Goal: Task Accomplishment & Management: Manage account settings

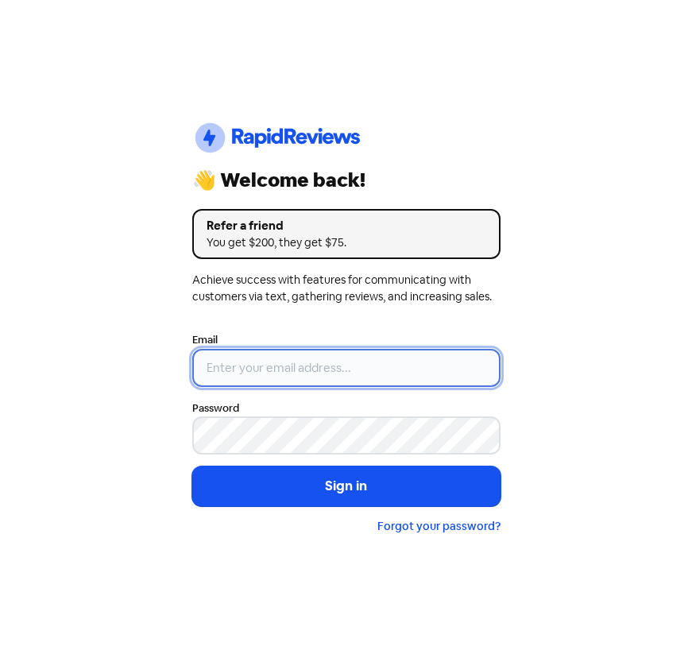
click at [266, 366] on input "email" at bounding box center [346, 368] width 308 height 38
type input "mivellep@hubbed.com"
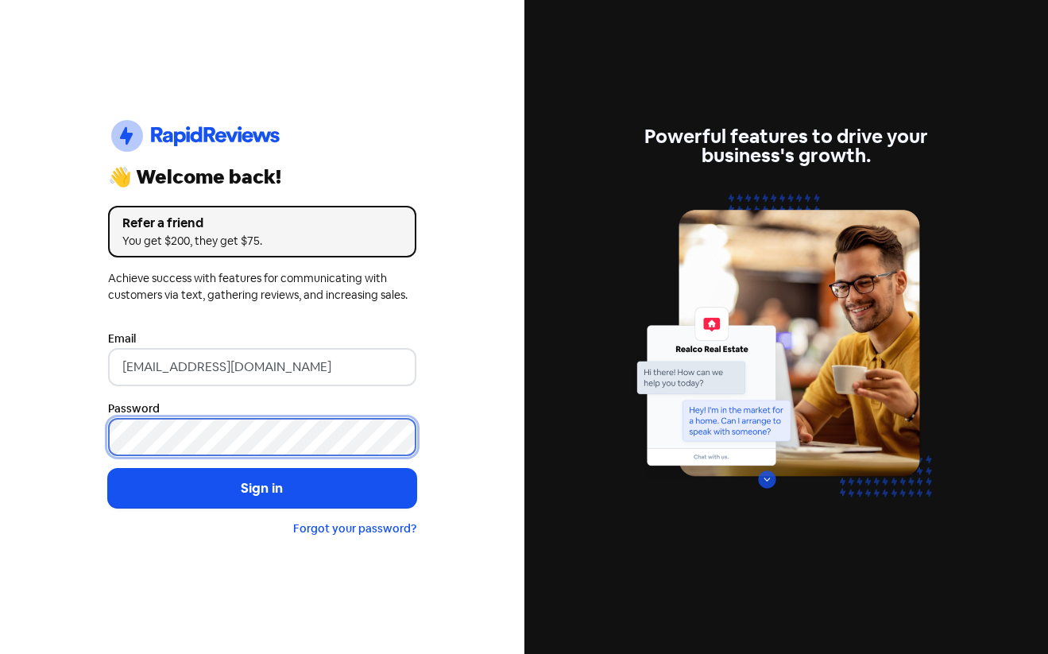
click at [108, 469] on button "Sign in" at bounding box center [262, 489] width 308 height 40
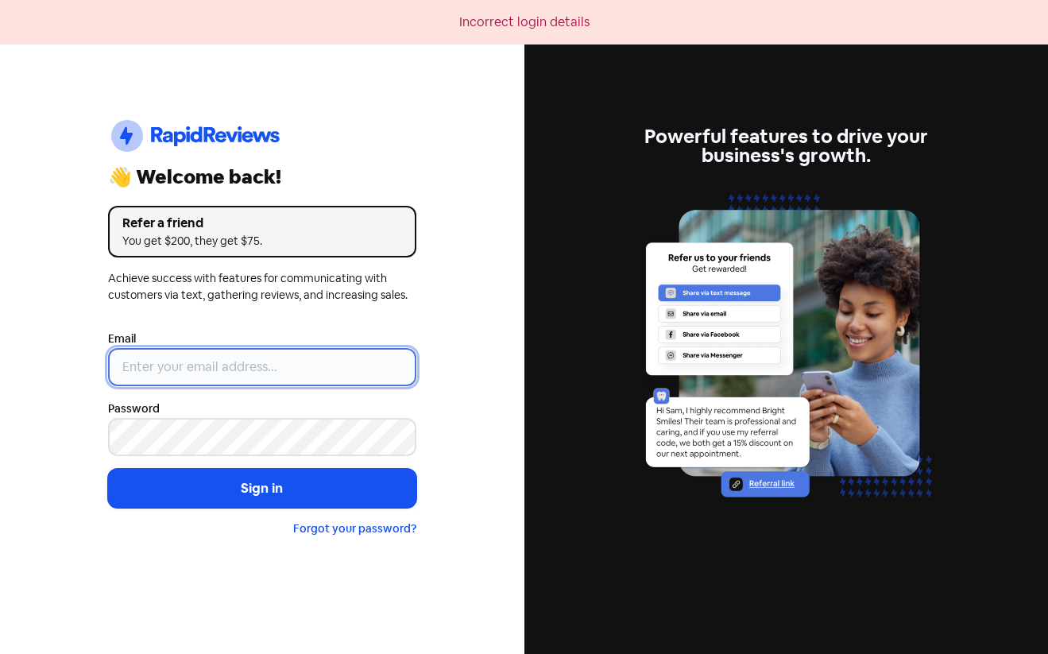
click at [198, 351] on input "email" at bounding box center [262, 367] width 308 height 38
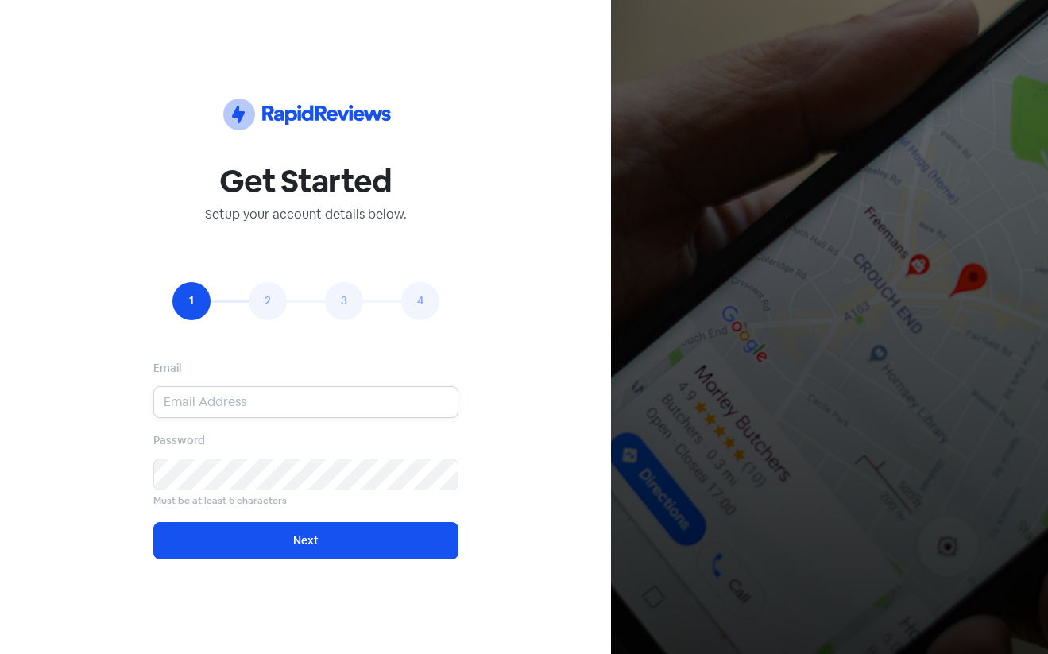
click at [255, 400] on input "email" at bounding box center [305, 402] width 305 height 32
paste input "[EMAIL_ADDRESS][DOMAIN_NAME]"
type input "[EMAIL_ADDRESS][DOMAIN_NAME]"
click at [345, 118] on icon at bounding box center [343, 115] width 13 height 10
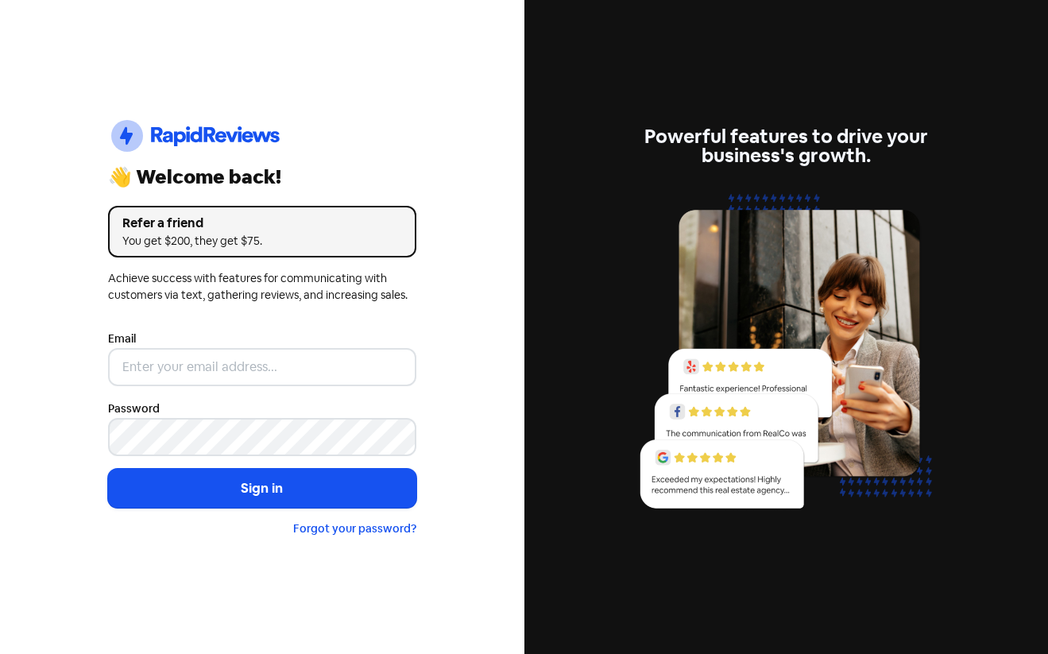
click at [203, 343] on div "Email" at bounding box center [262, 357] width 308 height 57
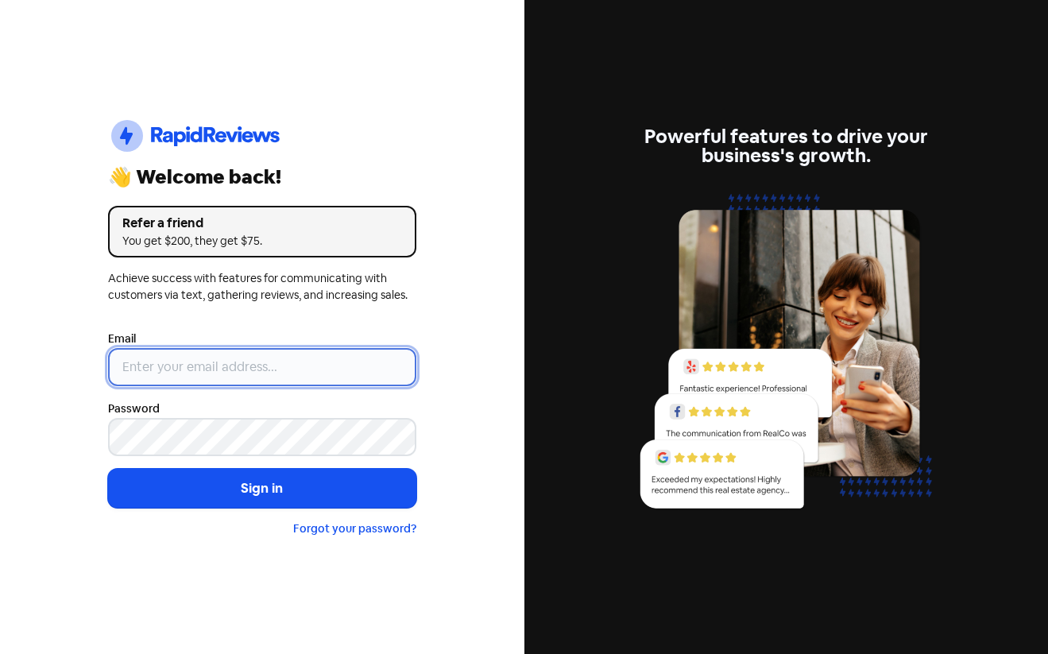
click at [217, 363] on input "email" at bounding box center [262, 367] width 308 height 38
paste input "[EMAIL_ADDRESS][DOMAIN_NAME]"
type input "[EMAIL_ADDRESS][DOMAIN_NAME]"
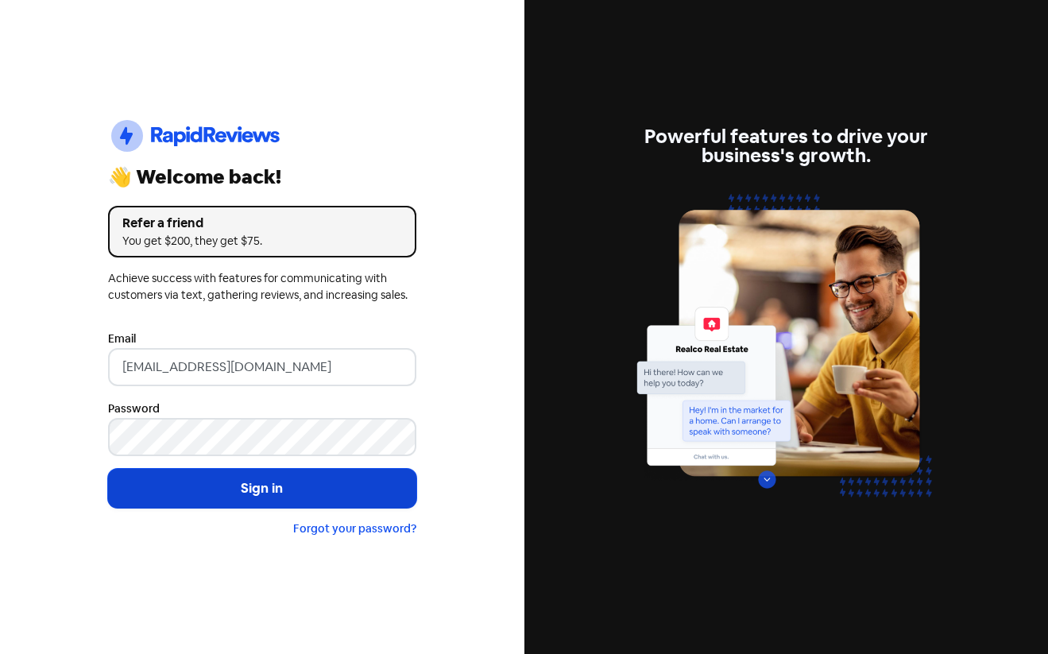
click at [258, 482] on button "Sign in" at bounding box center [262, 489] width 308 height 40
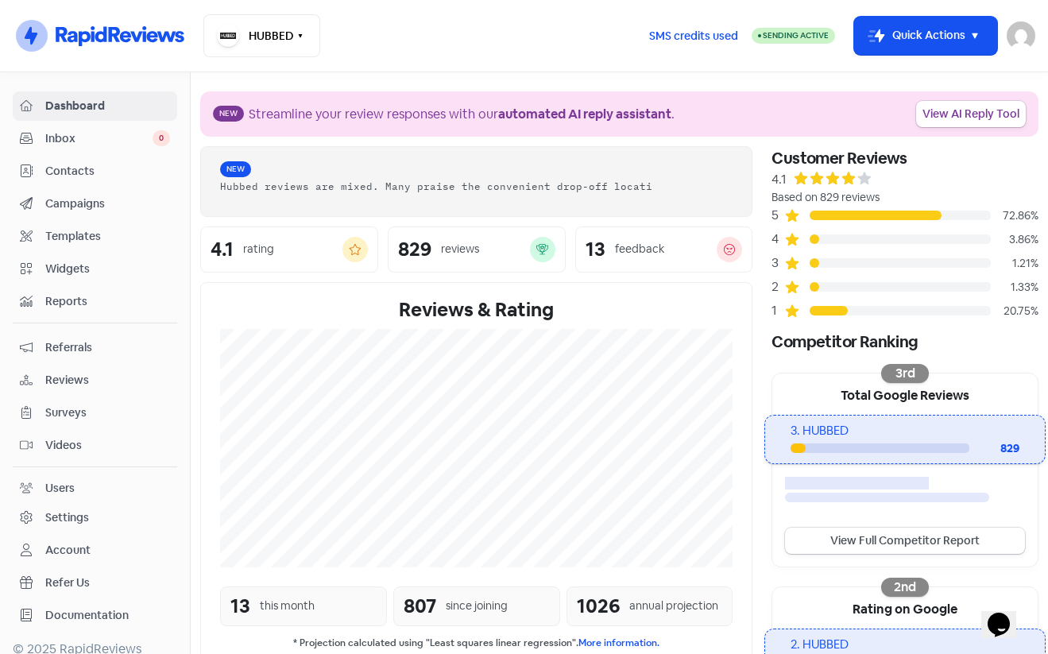
click at [95, 141] on span "Inbox" at bounding box center [98, 138] width 107 height 17
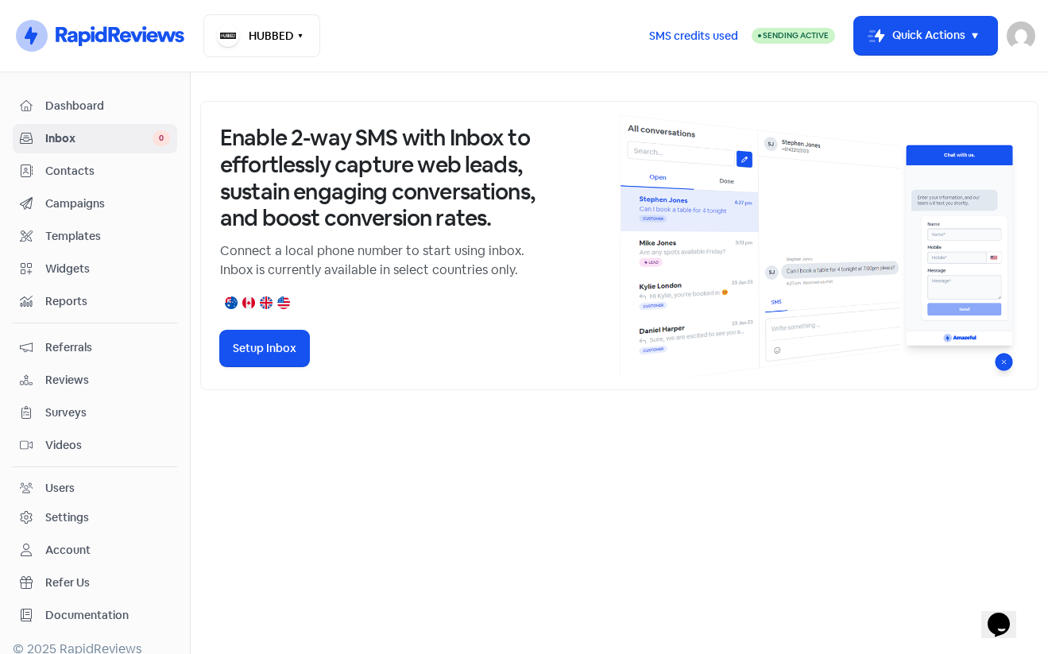
click at [87, 357] on link "Referrals" at bounding box center [95, 347] width 165 height 29
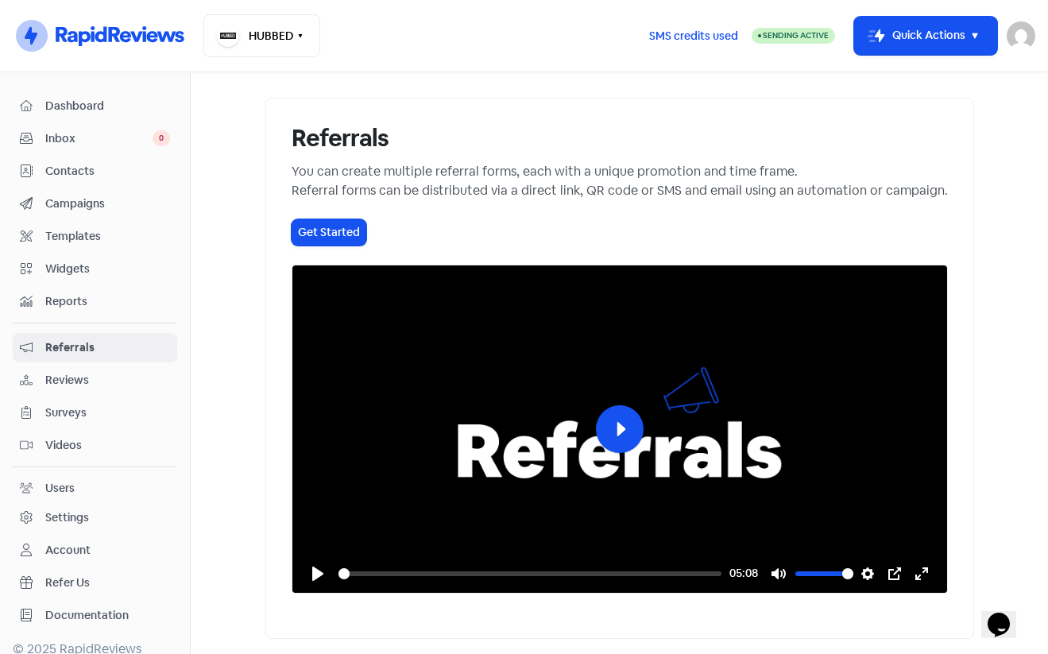
click at [87, 380] on span "Reviews" at bounding box center [107, 380] width 125 height 17
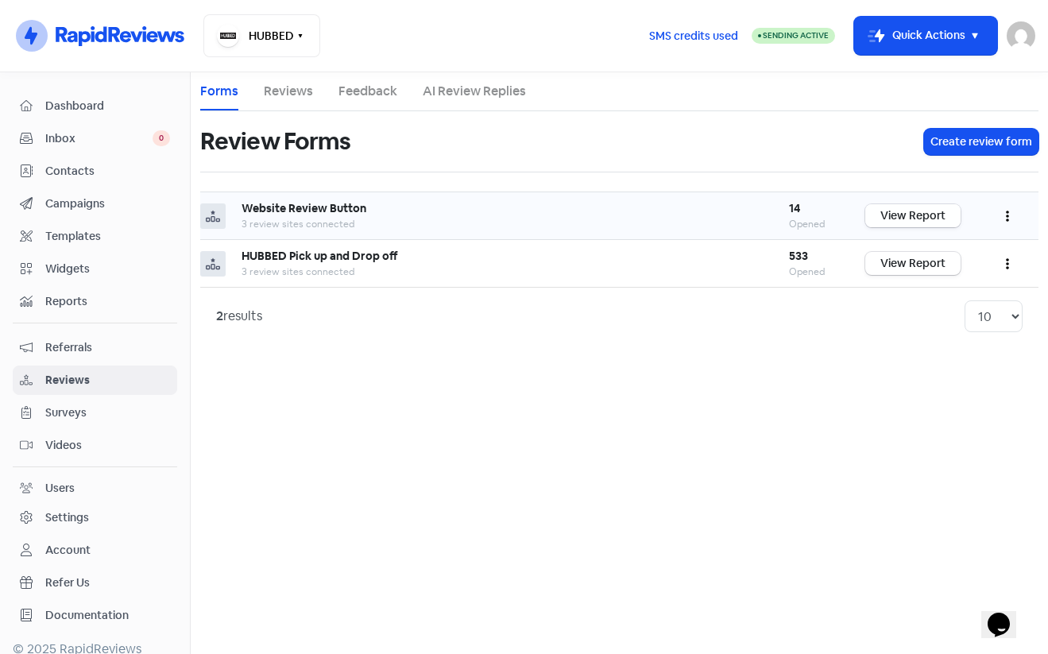
click at [900, 221] on link "View Report" at bounding box center [913, 215] width 95 height 23
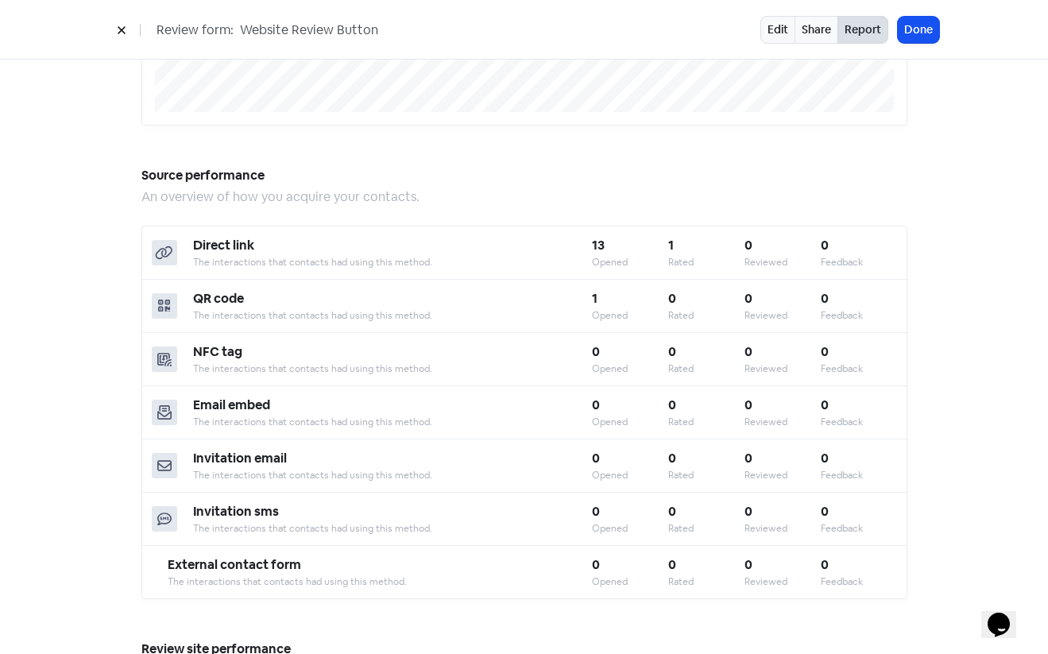
scroll to position [458, 0]
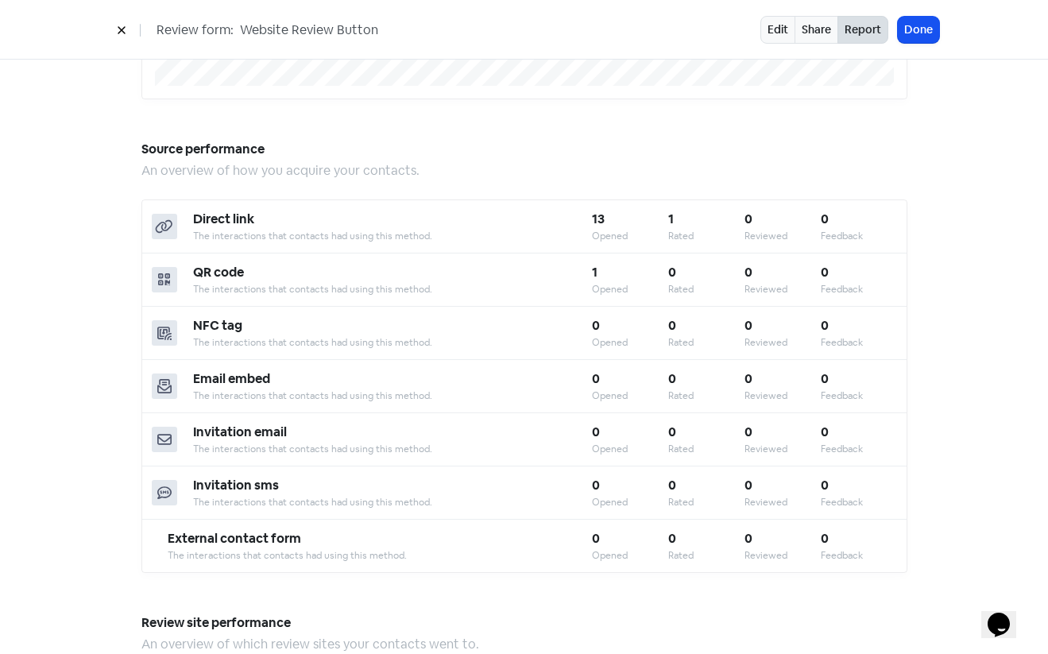
click at [221, 211] on b "Direct link" at bounding box center [223, 219] width 61 height 17
click at [165, 220] on icon at bounding box center [164, 226] width 17 height 13
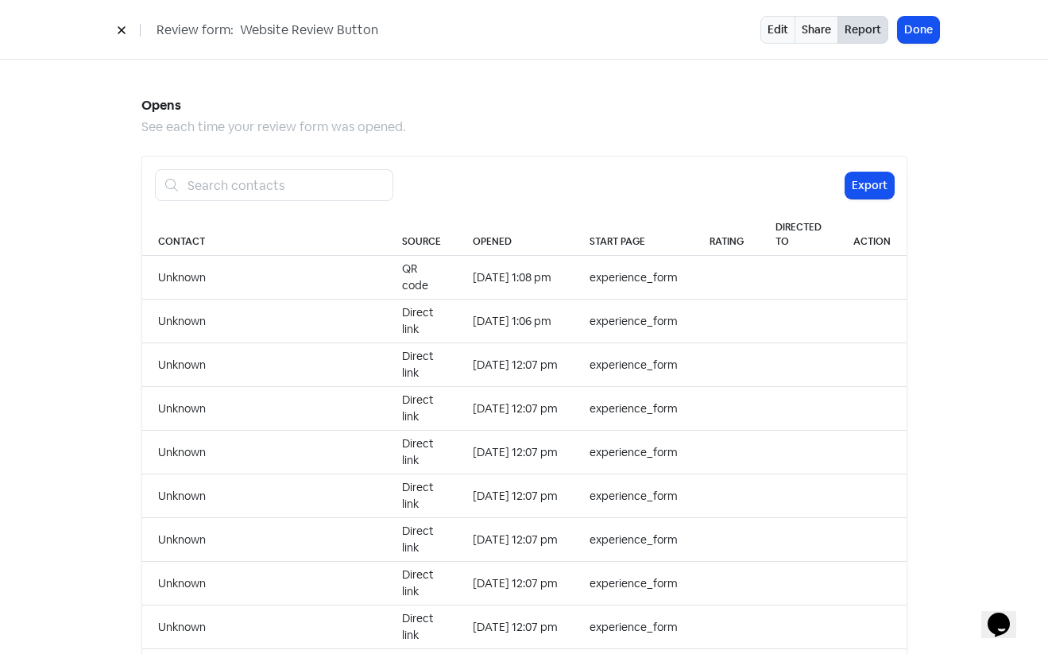
scroll to position [1322, 0]
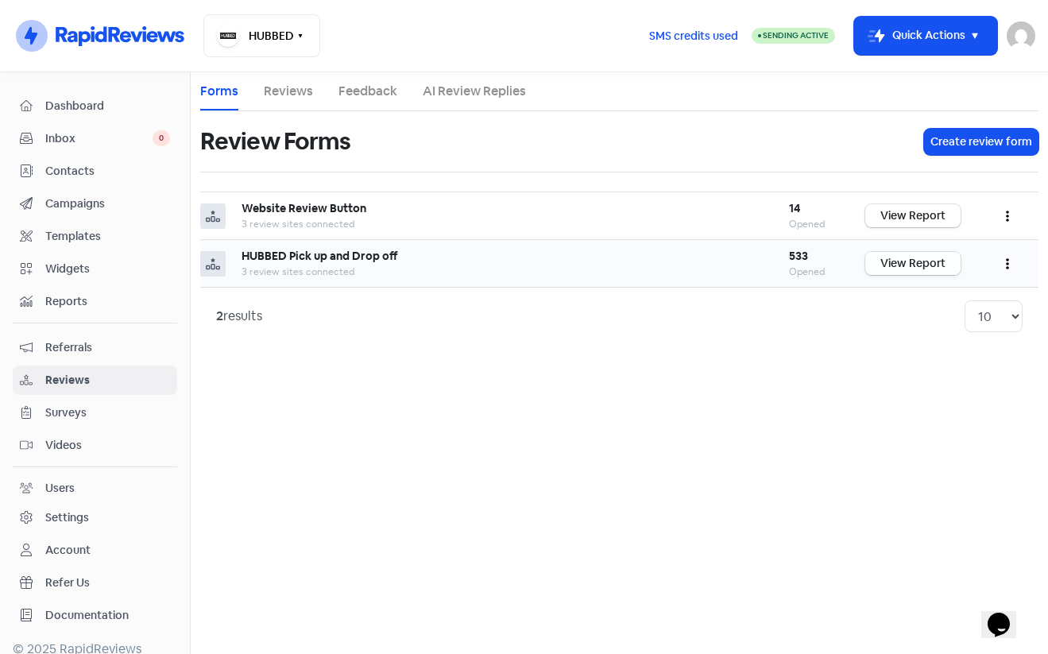
click at [890, 265] on link "View Report" at bounding box center [913, 263] width 95 height 23
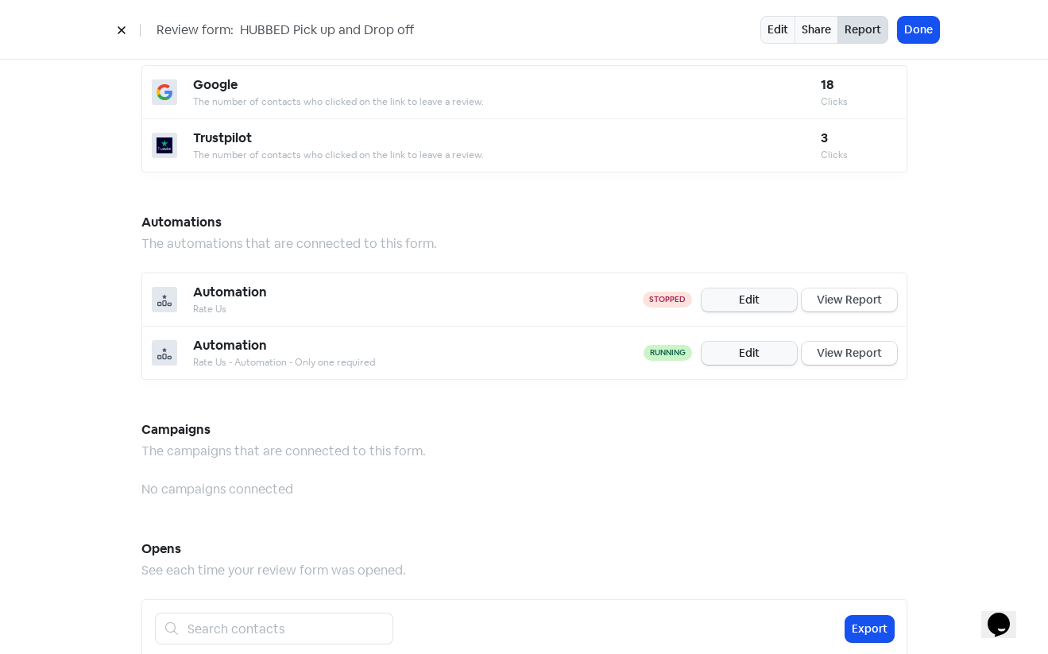
scroll to position [886, 0]
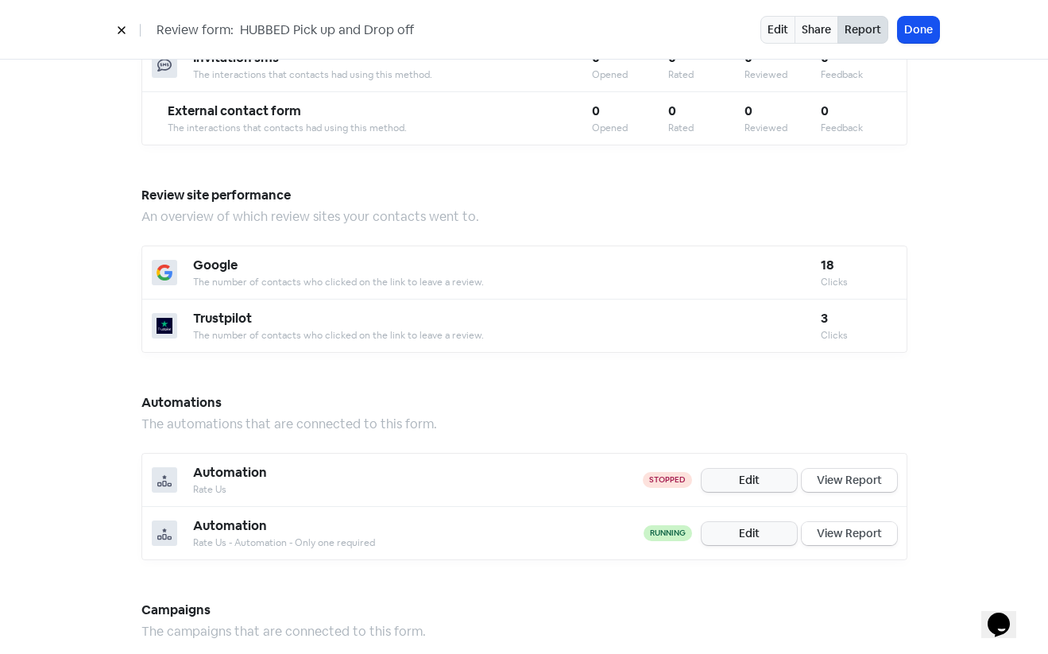
click at [857, 522] on link "View Report" at bounding box center [849, 533] width 95 height 23
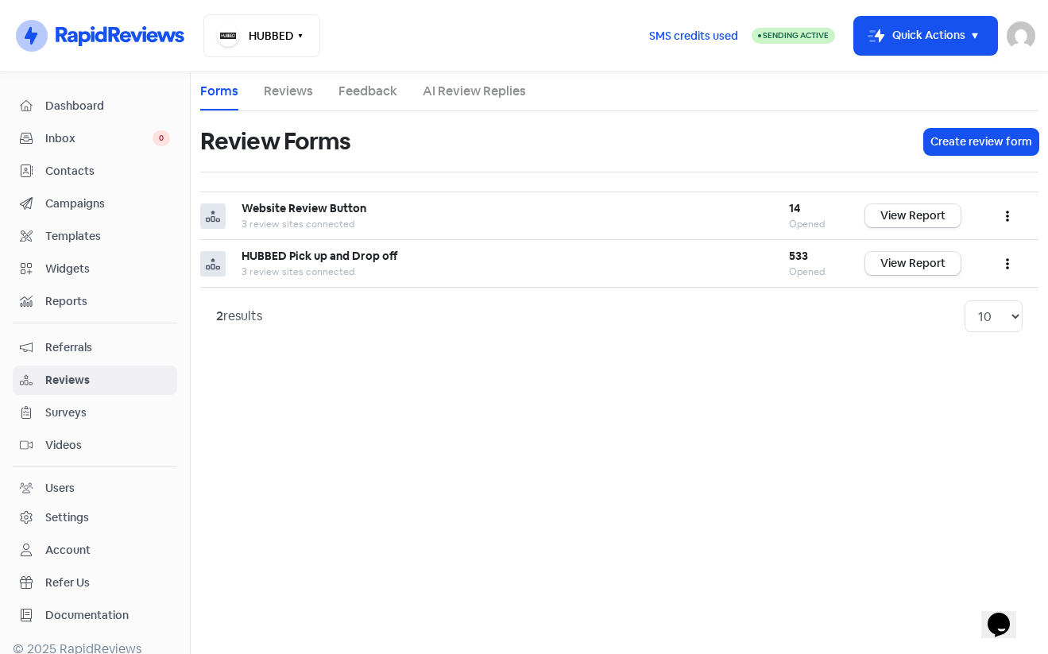
click at [83, 114] on div "Dashboard" at bounding box center [95, 106] width 150 height 18
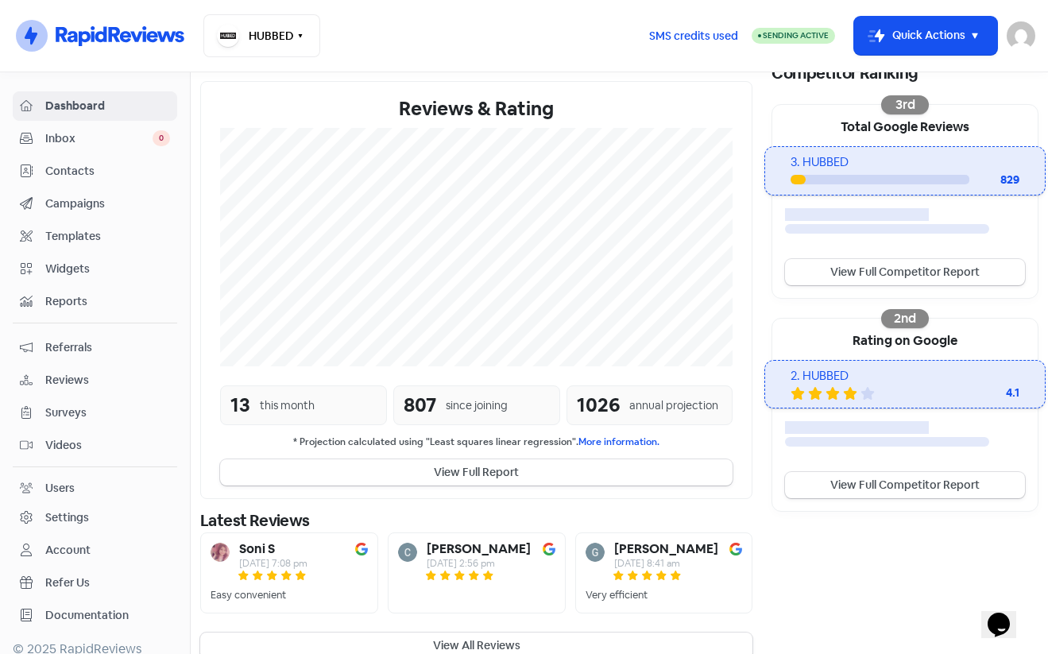
scroll to position [292, 0]
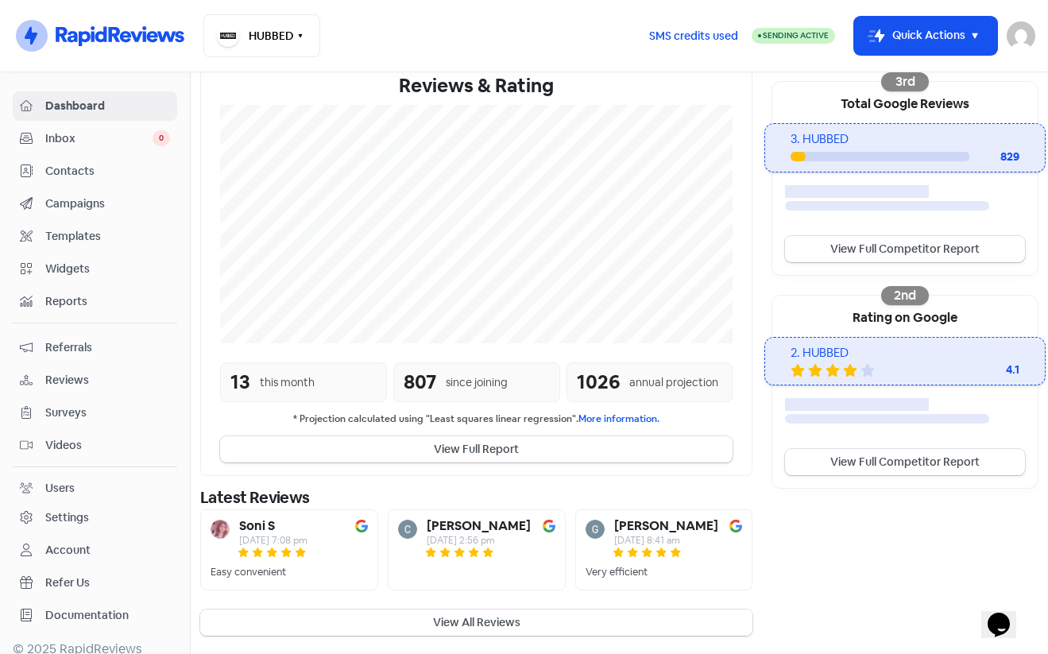
click at [467, 620] on button "View All Reviews" at bounding box center [476, 623] width 552 height 26
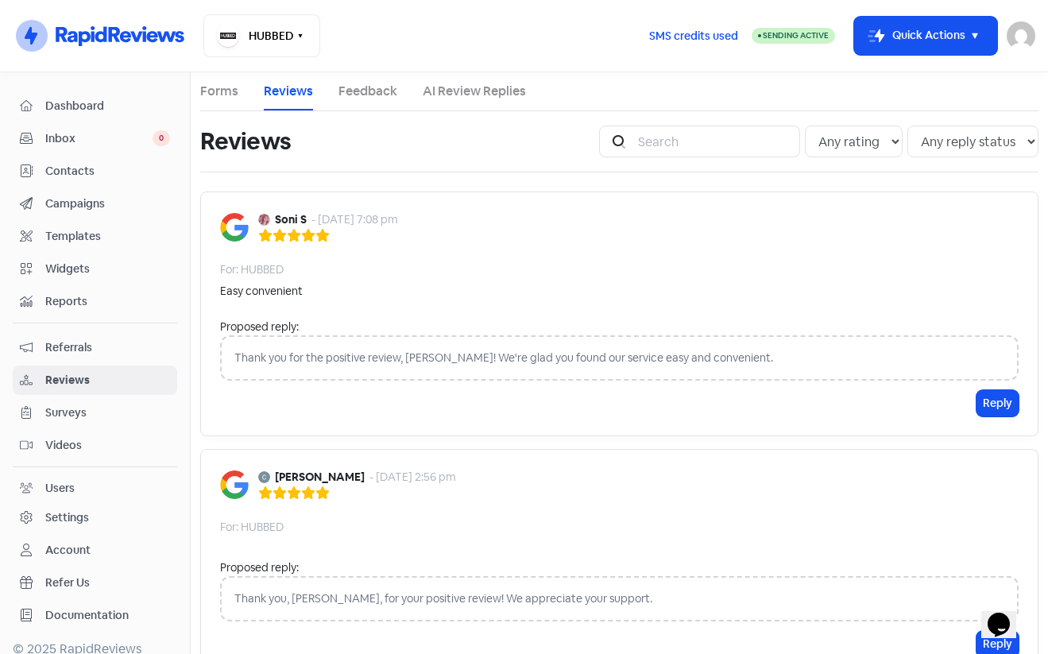
click at [439, 96] on link "AI Review Replies" at bounding box center [474, 91] width 103 height 19
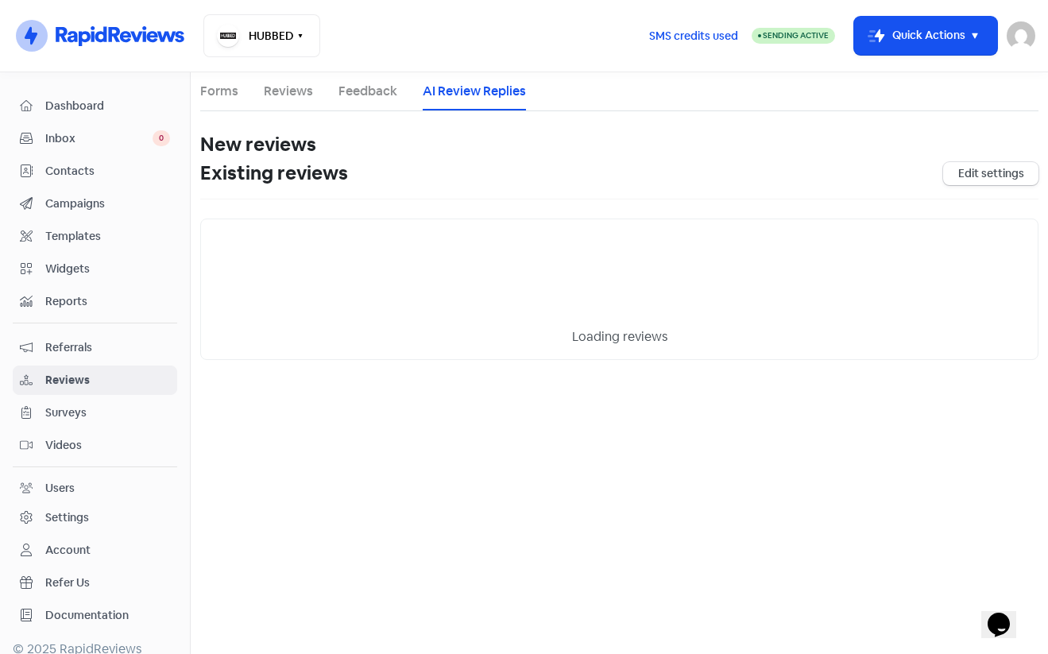
click at [365, 96] on link "Feedback" at bounding box center [368, 91] width 59 height 19
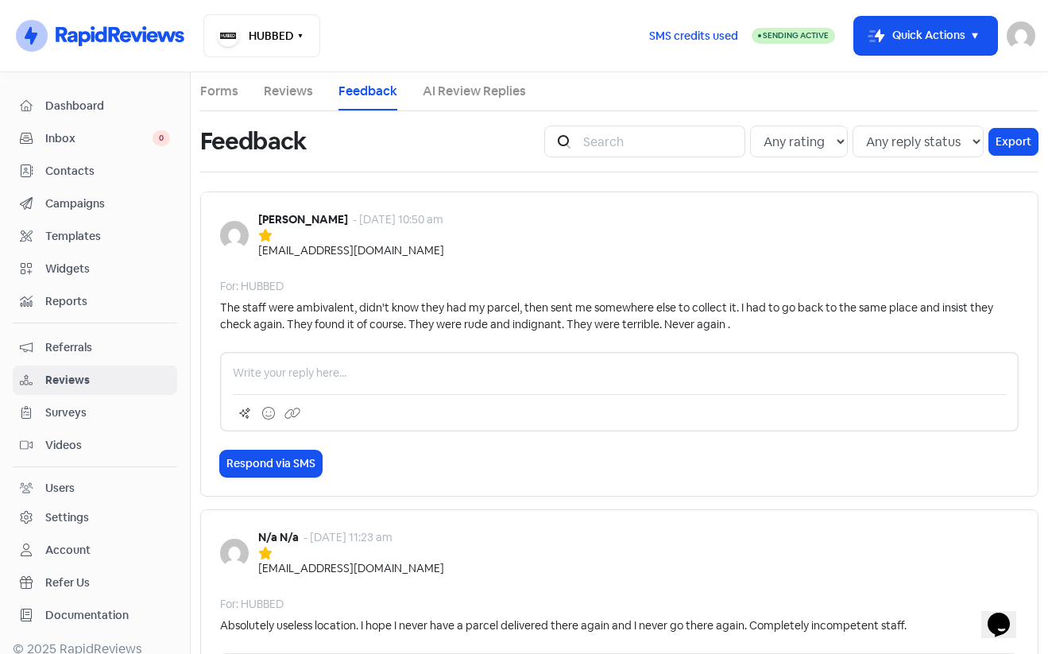
click at [294, 101] on li "Reviews" at bounding box center [288, 91] width 49 height 38
click at [291, 89] on link "Reviews" at bounding box center [288, 91] width 49 height 19
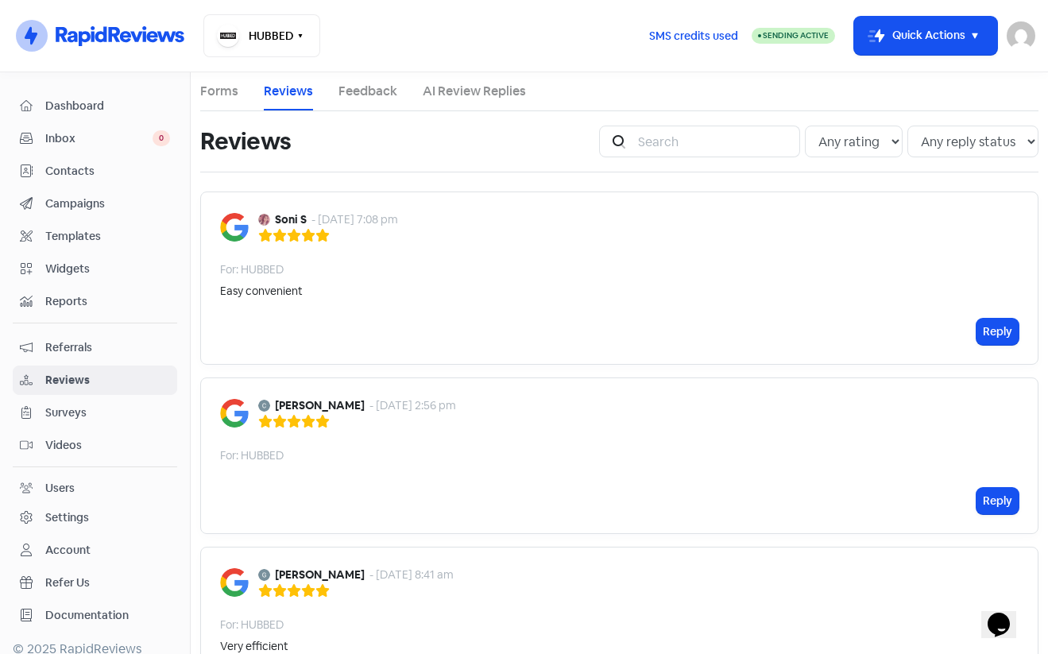
click at [234, 94] on link "Forms" at bounding box center [219, 91] width 38 height 19
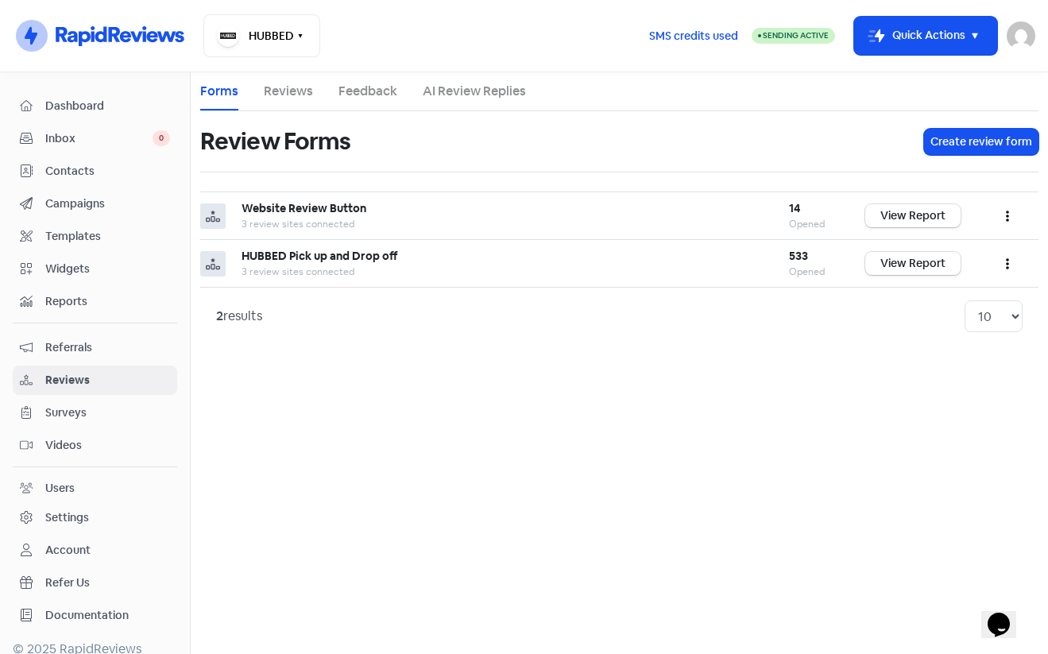
click at [308, 85] on link "Reviews" at bounding box center [288, 91] width 49 height 19
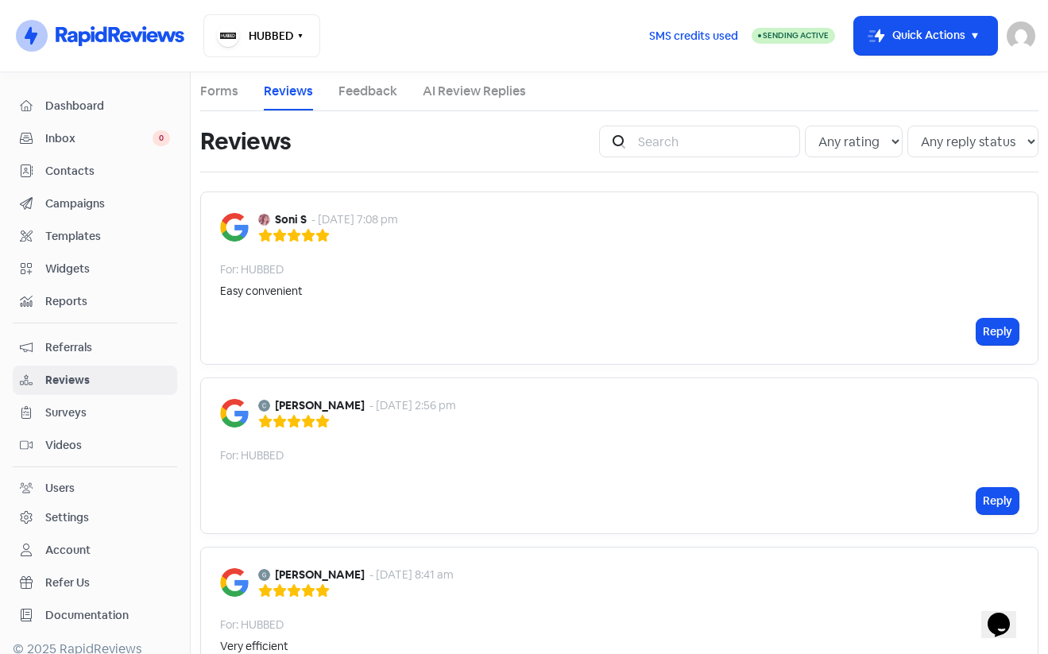
click at [366, 95] on link "Feedback" at bounding box center [368, 91] width 59 height 19
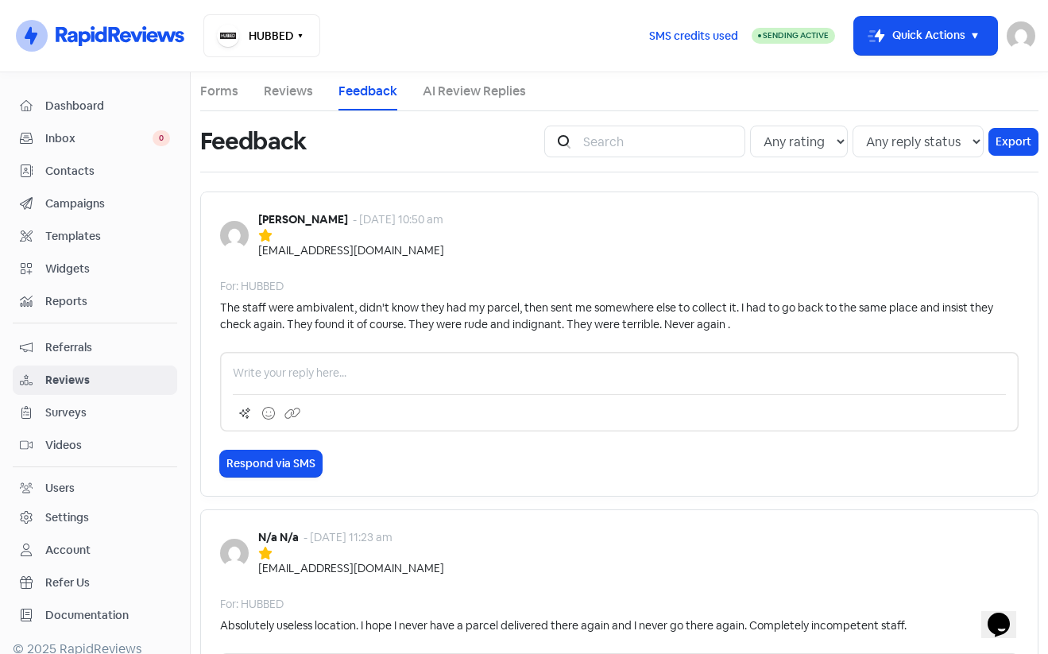
click at [466, 91] on link "AI Review Replies" at bounding box center [474, 91] width 103 height 19
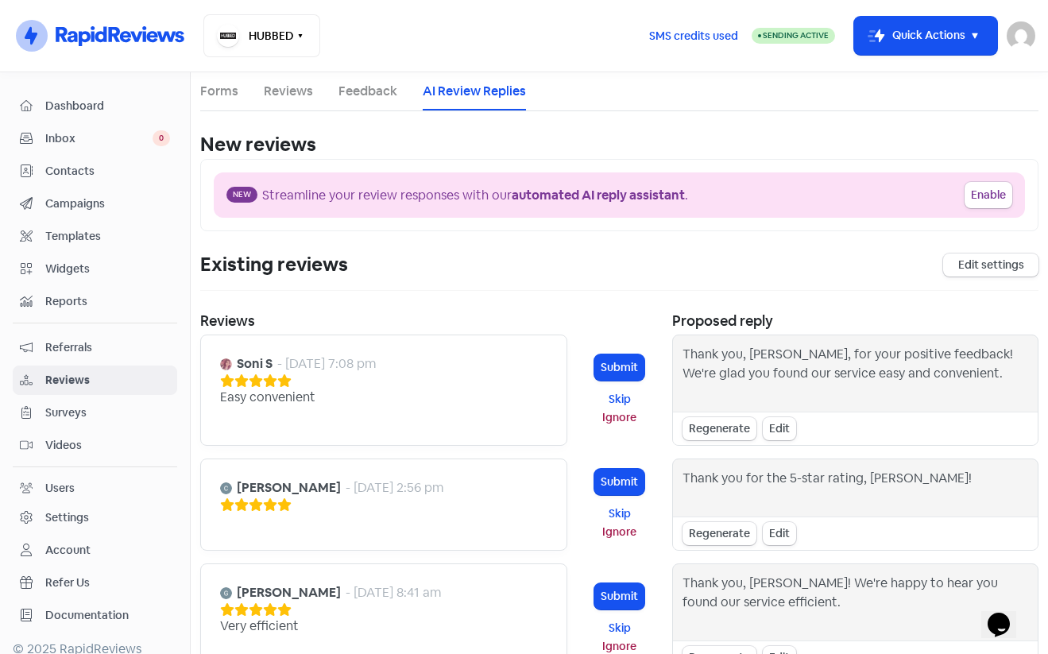
click at [234, 91] on link "Forms" at bounding box center [219, 91] width 38 height 19
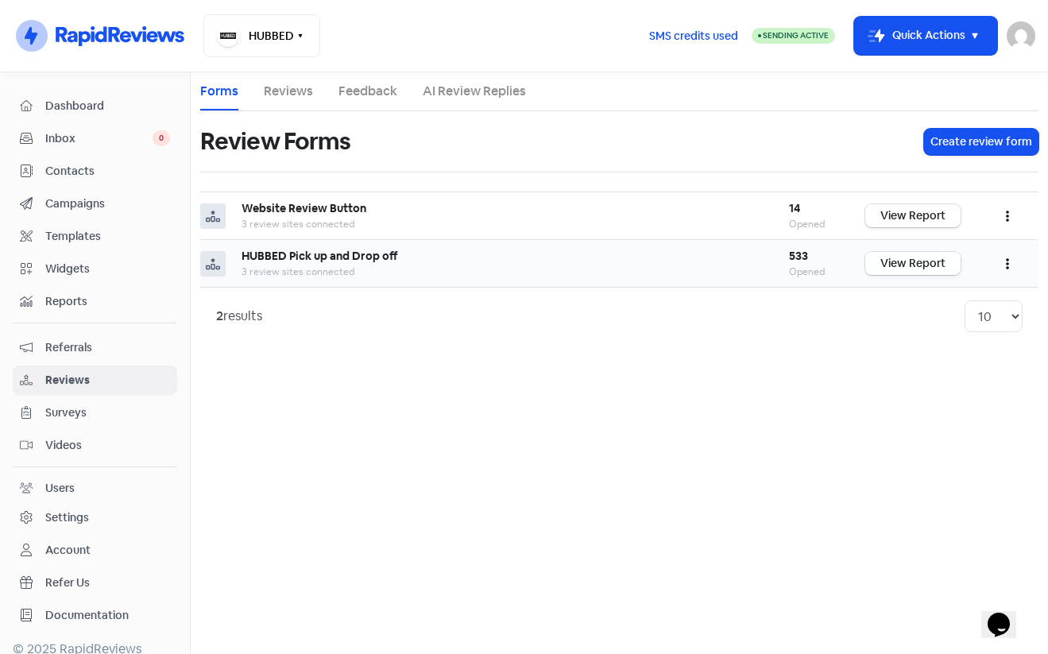
click at [913, 269] on link "View Report" at bounding box center [913, 263] width 95 height 23
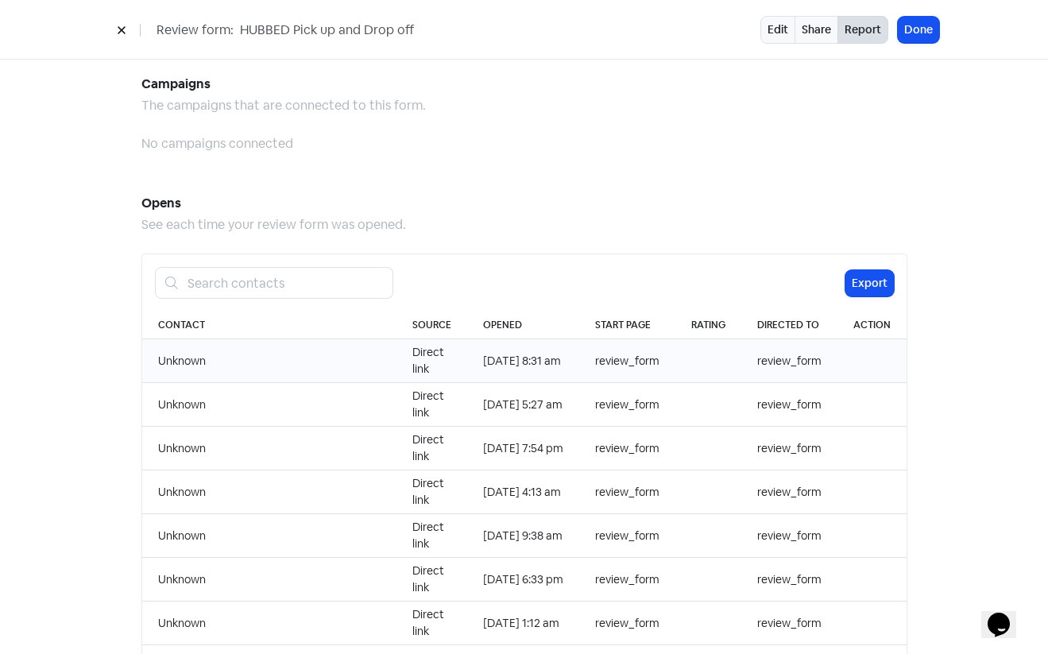
scroll to position [1610, 0]
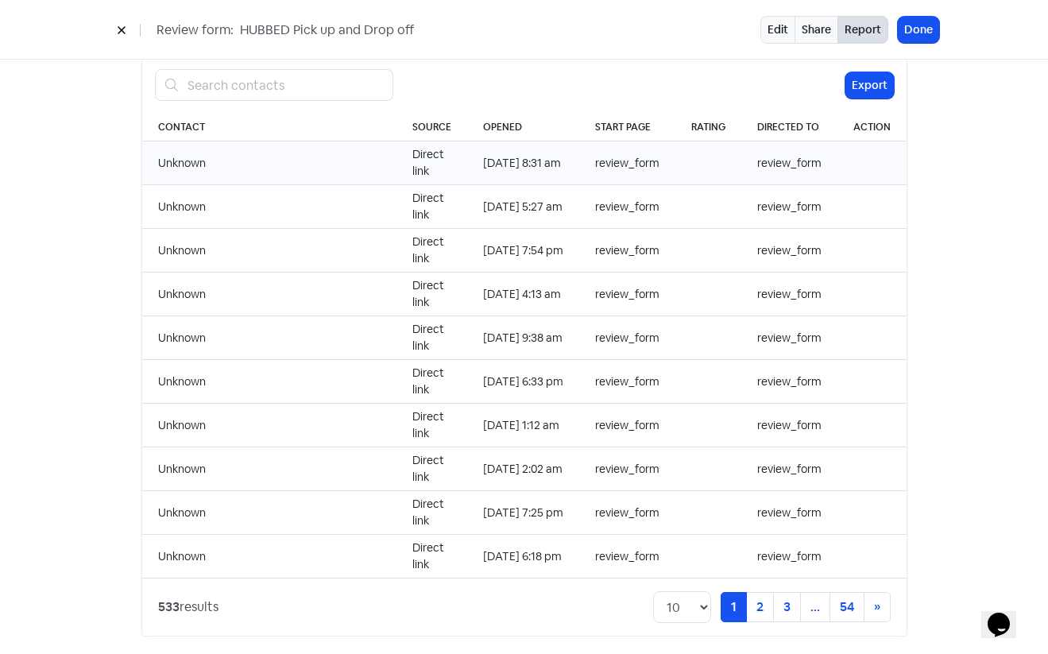
click at [495, 141] on td "22 Sep 2025, 8:31 am" at bounding box center [523, 163] width 112 height 44
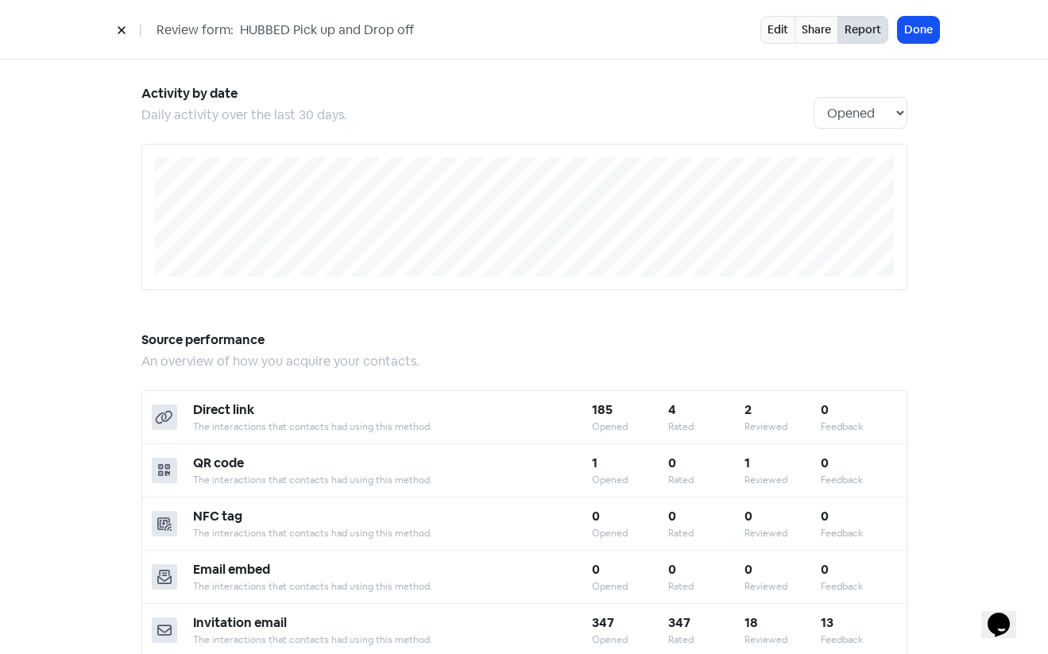
scroll to position [0, 0]
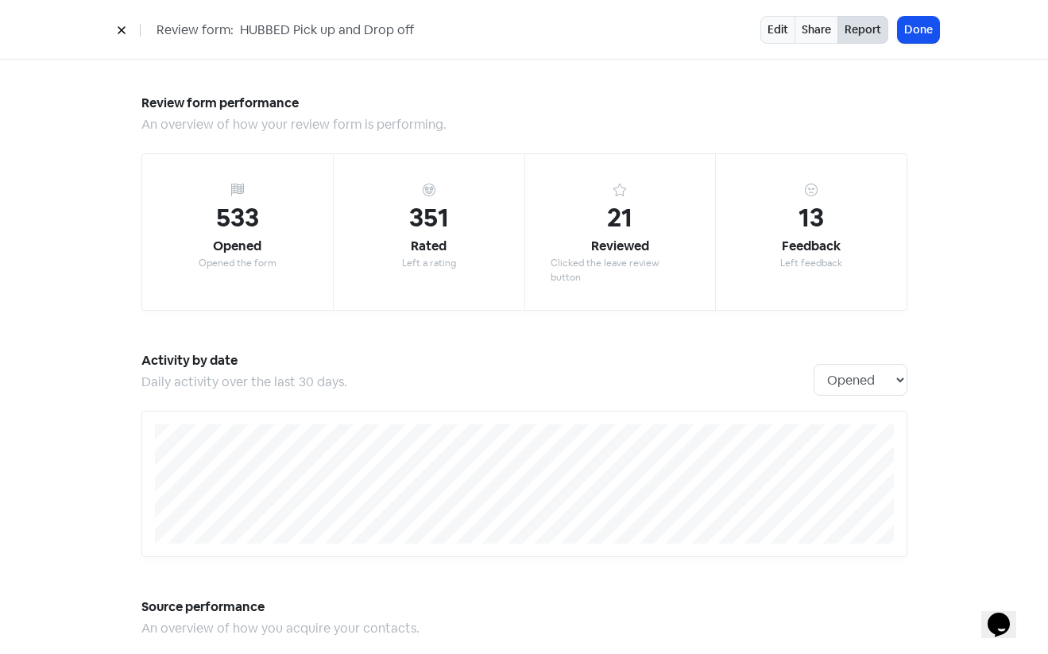
click at [120, 24] on button at bounding box center [122, 30] width 24 height 28
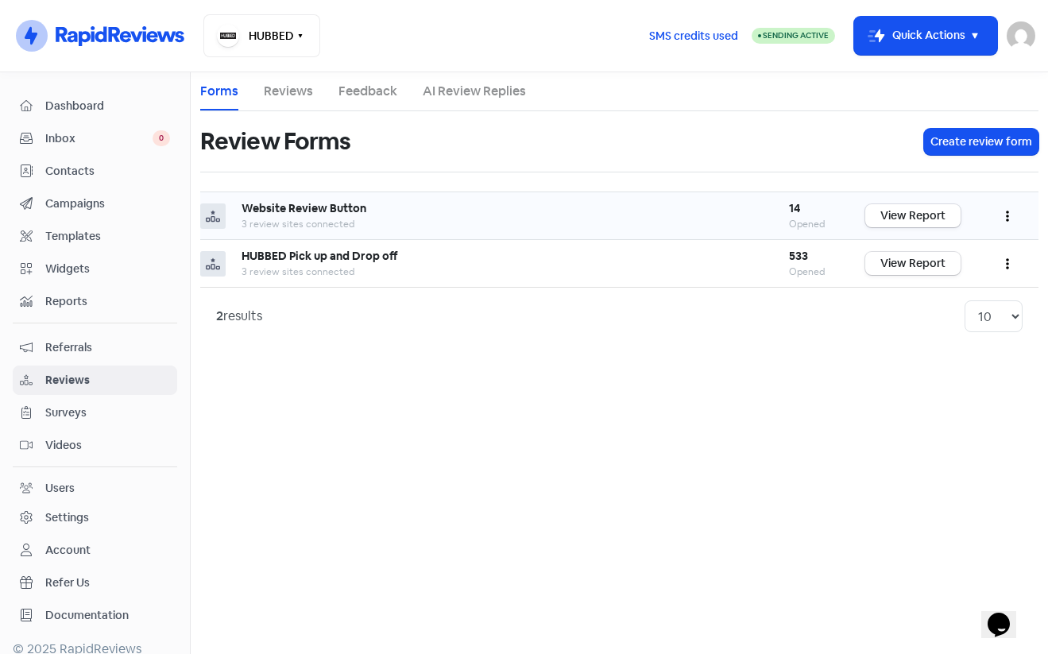
click at [1005, 207] on button "button" at bounding box center [1008, 215] width 30 height 37
click at [971, 242] on link "Preview" at bounding box center [956, 256] width 134 height 32
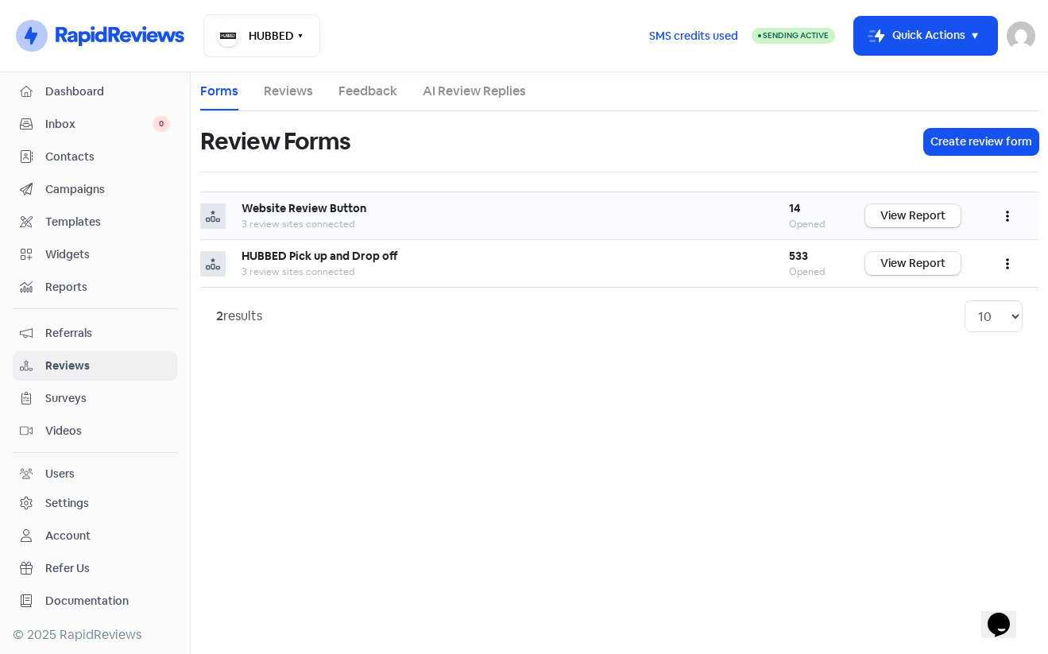
click at [91, 292] on span "Reports" at bounding box center [107, 287] width 125 height 17
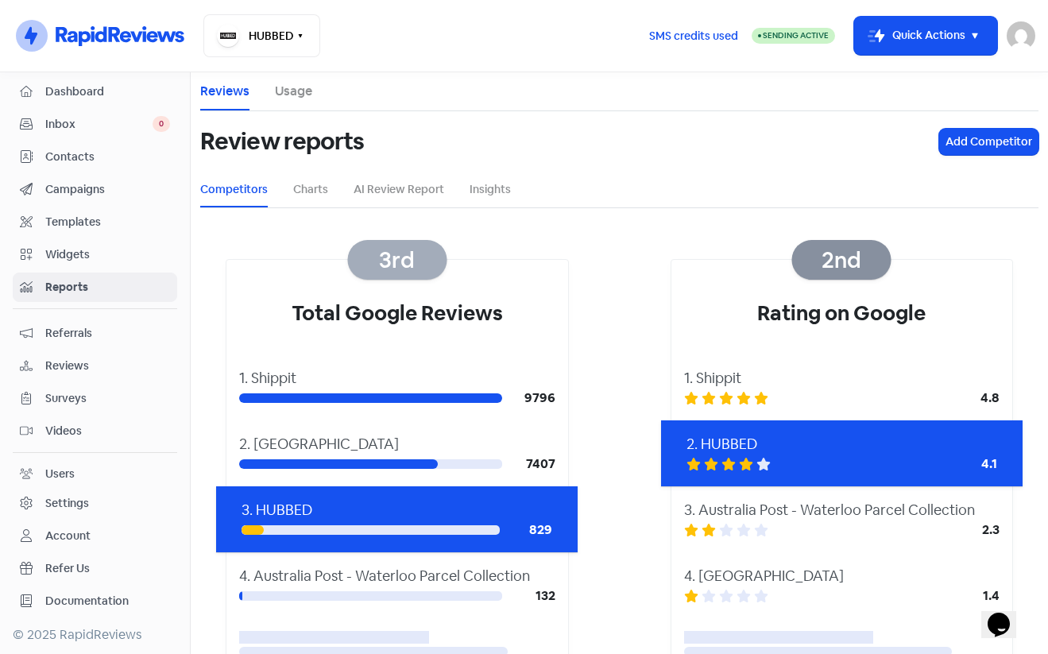
click at [75, 118] on span "Inbox" at bounding box center [98, 124] width 107 height 17
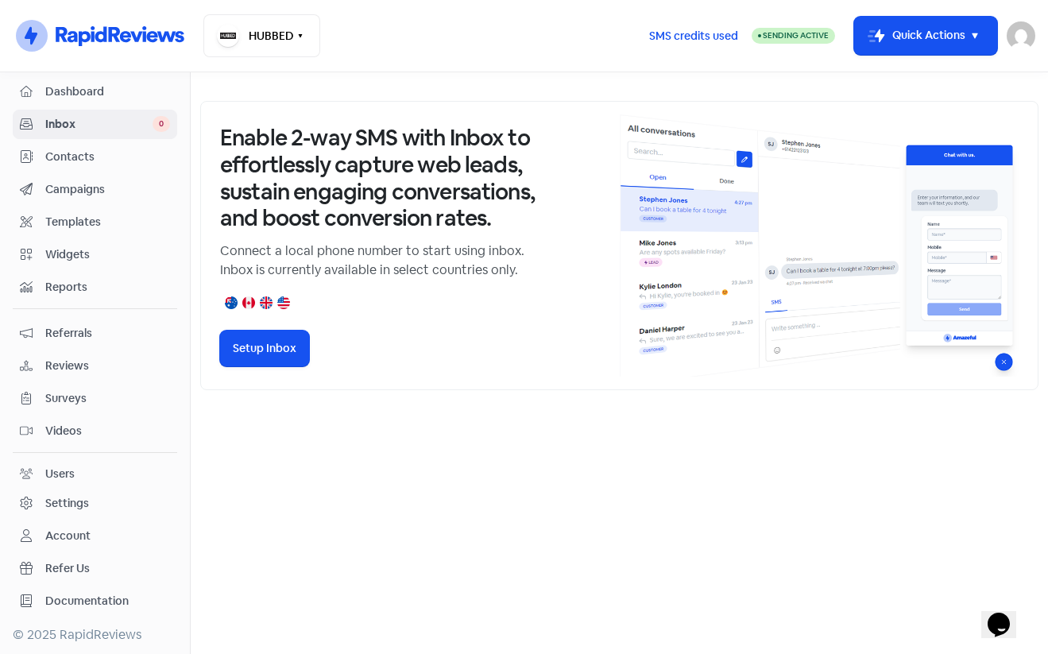
click at [68, 335] on span "Referrals" at bounding box center [107, 333] width 125 height 17
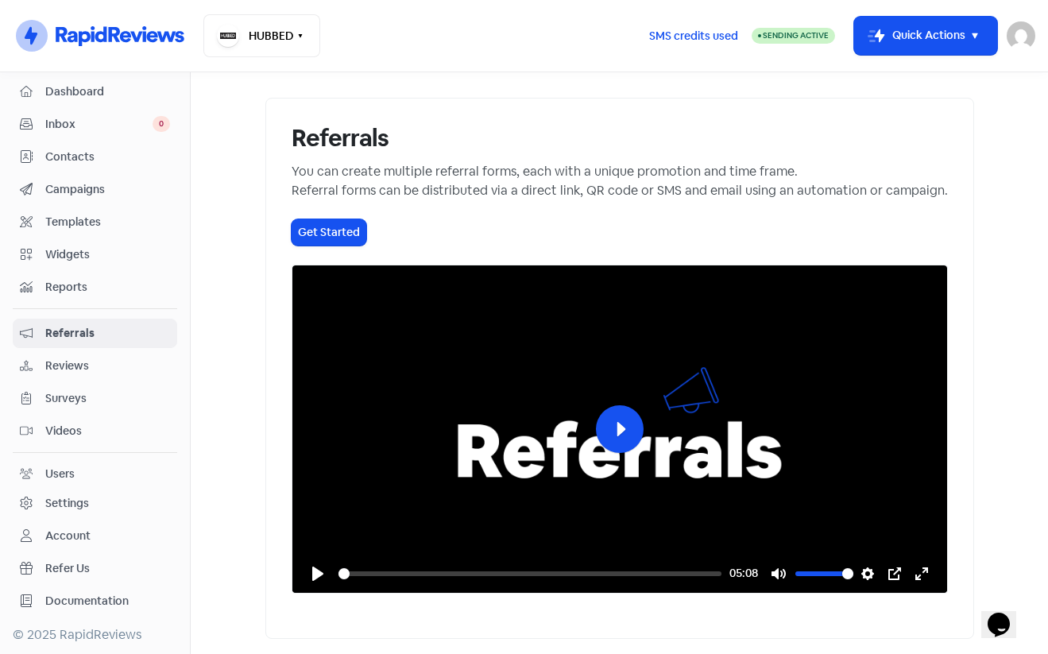
click at [75, 357] on div "Reviews" at bounding box center [95, 366] width 150 height 18
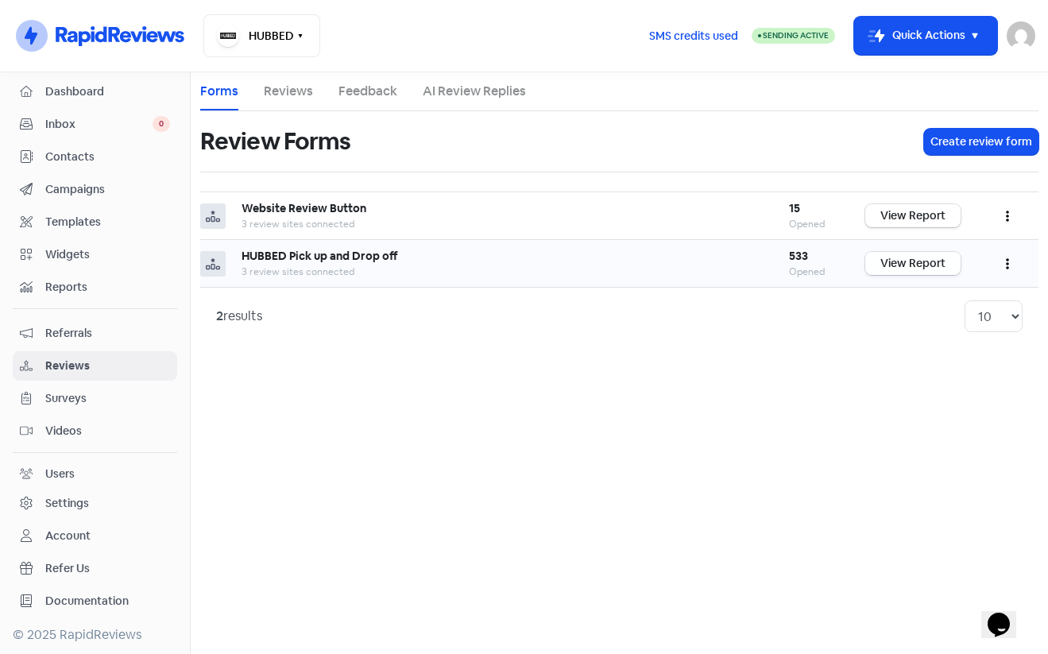
click at [909, 264] on link "View Report" at bounding box center [913, 263] width 95 height 23
click at [994, 264] on button "button" at bounding box center [1008, 263] width 30 height 37
click at [988, 308] on link "Preview" at bounding box center [956, 304] width 134 height 32
